Goal: Transaction & Acquisition: Purchase product/service

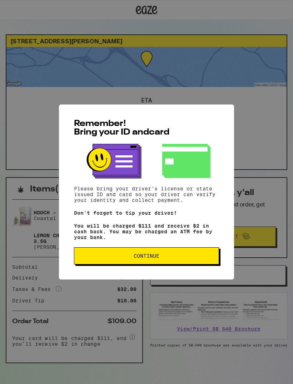
click at [120, 257] on span "Continue" at bounding box center [146, 255] width 133 height 5
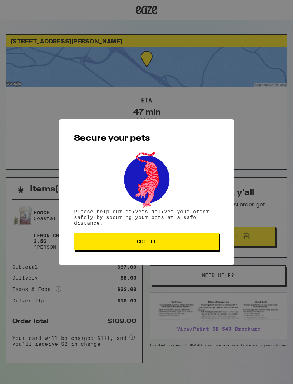
click at [127, 246] on button "Got it" at bounding box center [146, 241] width 145 height 17
